Goal: Navigation & Orientation: Find specific page/section

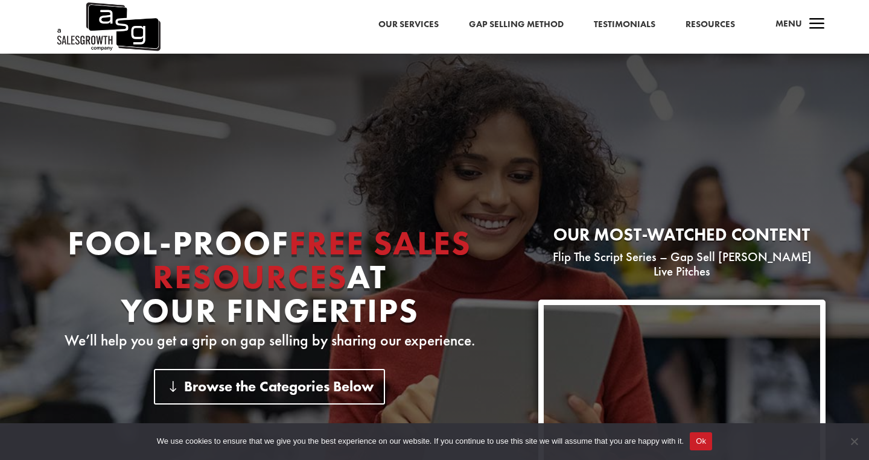
click at [501, 24] on link "Gap Selling Method" at bounding box center [516, 25] width 95 height 16
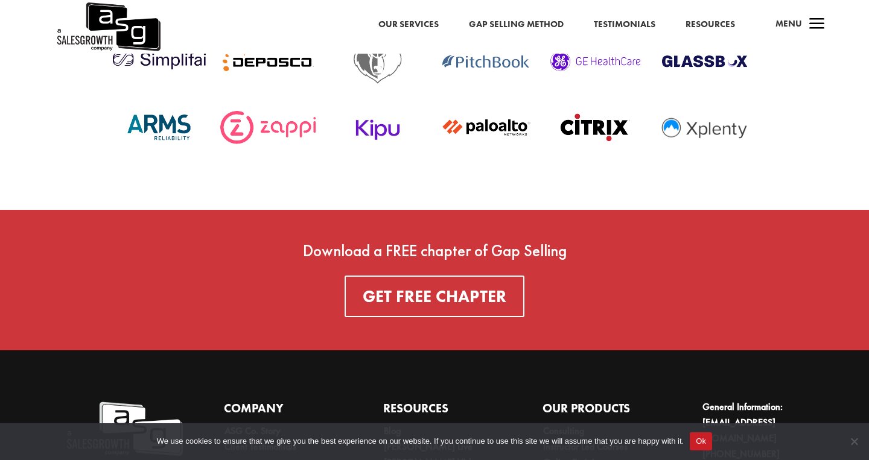
scroll to position [4286, 0]
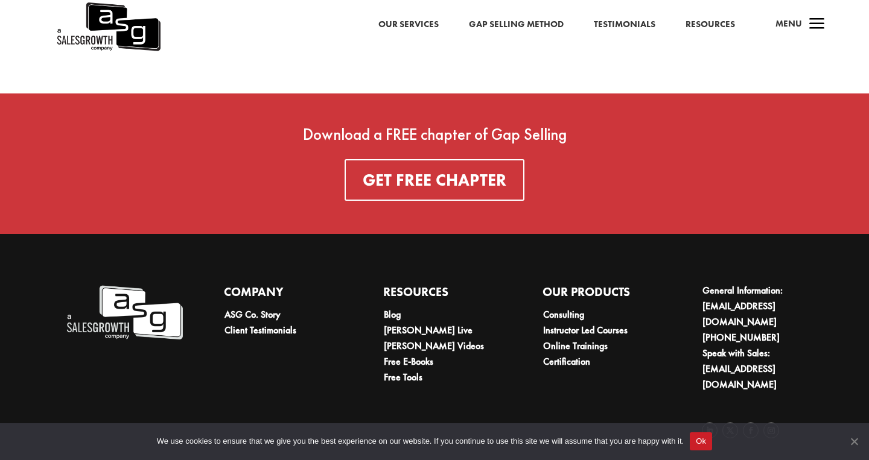
click at [855, 440] on span "Cookie Notice" at bounding box center [854, 442] width 12 height 12
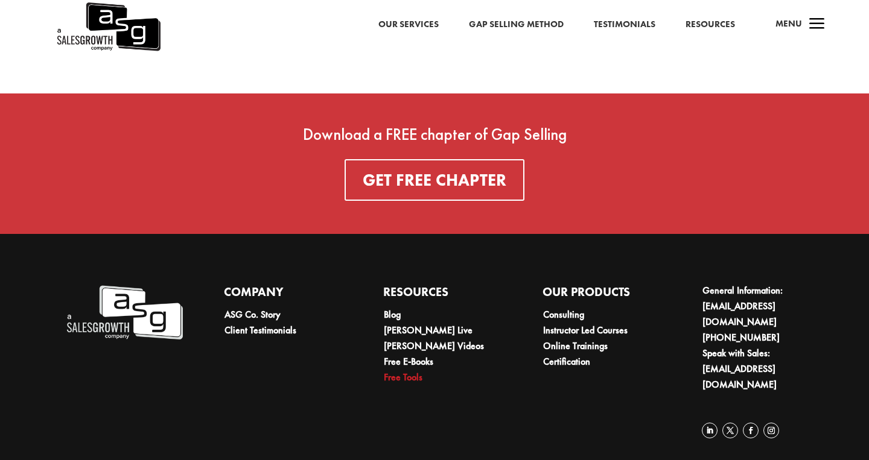
click at [402, 378] on link "Free Tools" at bounding box center [403, 377] width 39 height 13
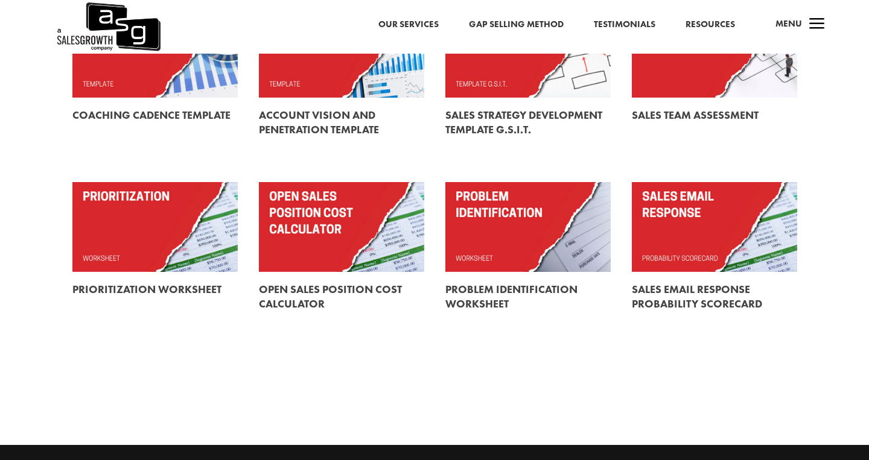
scroll to position [407, 0]
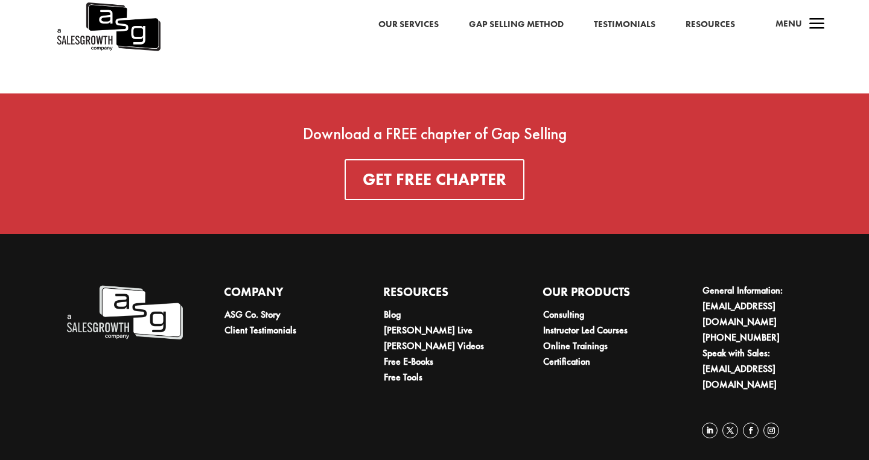
scroll to position [4500, 0]
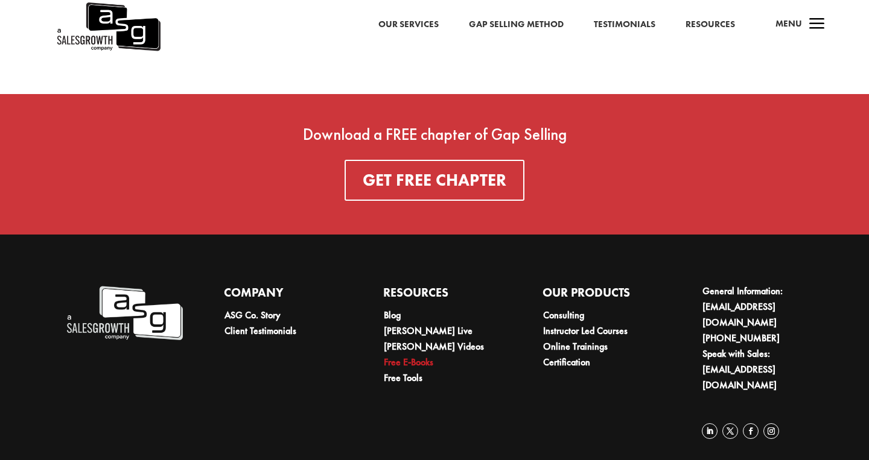
click at [422, 362] on link "Free E-Books" at bounding box center [408, 362] width 49 height 13
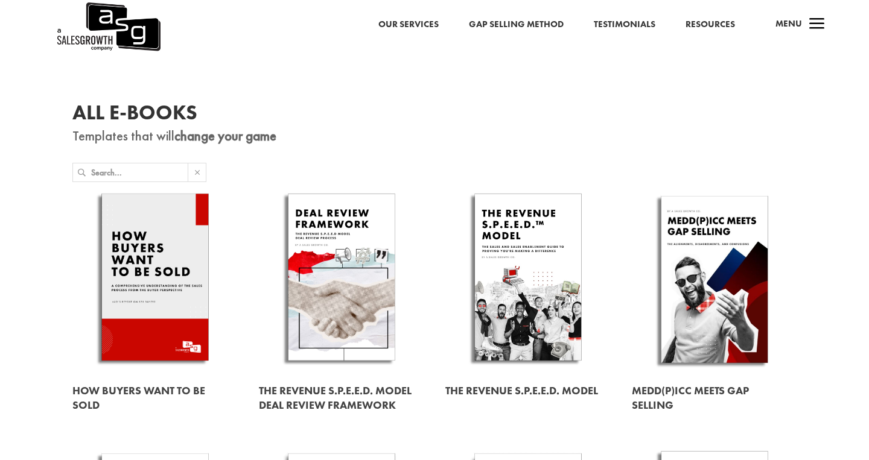
click at [803, 27] on div "a Menu" at bounding box center [795, 27] width 58 height 29
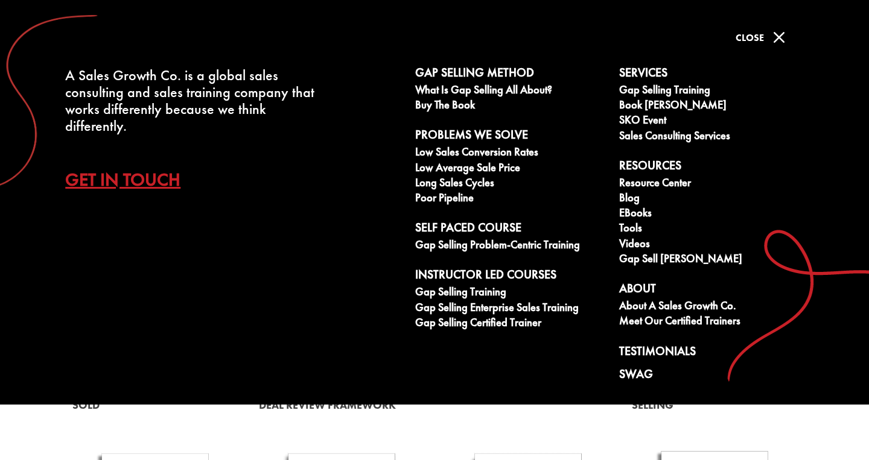
click at [780, 36] on span "M" at bounding box center [779, 37] width 24 height 24
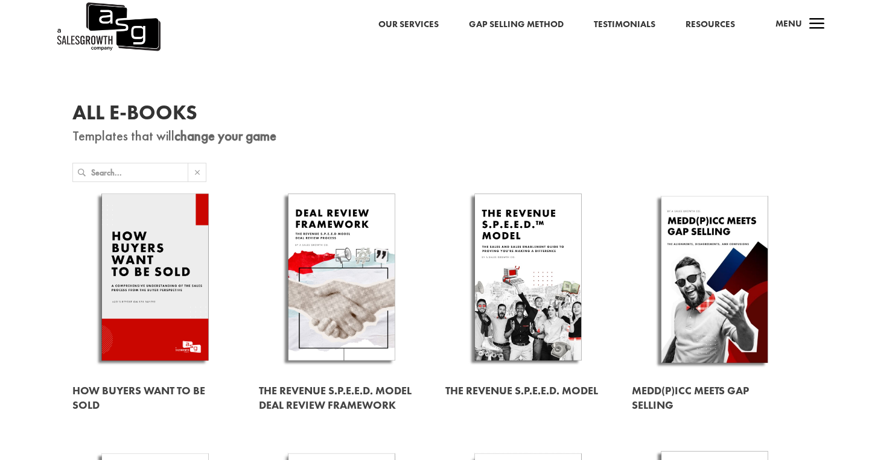
click at [144, 25] on img at bounding box center [108, 27] width 105 height 54
